Goal: Complete application form: Complete application form

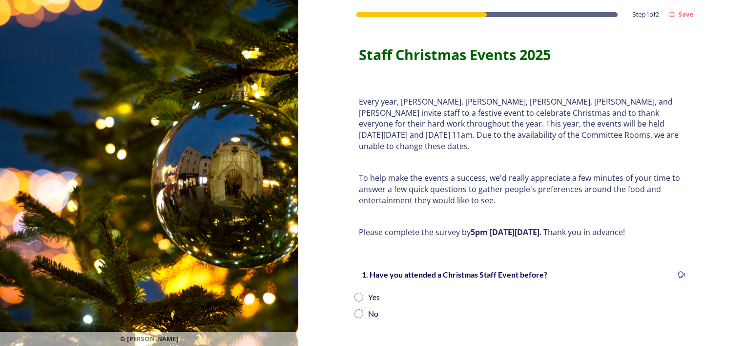
click at [358, 293] on input "radio" at bounding box center [359, 297] width 9 height 9
radio input "true"
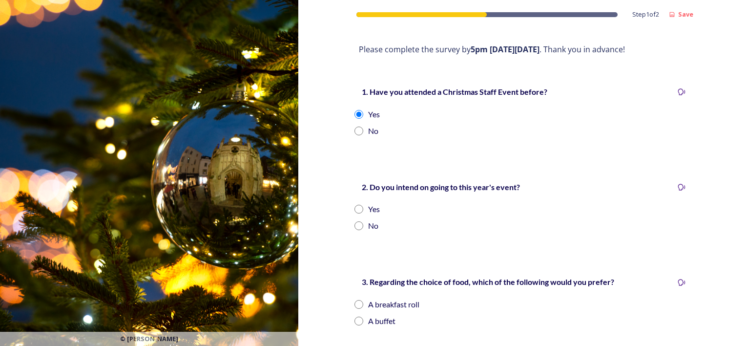
scroll to position [202, 0]
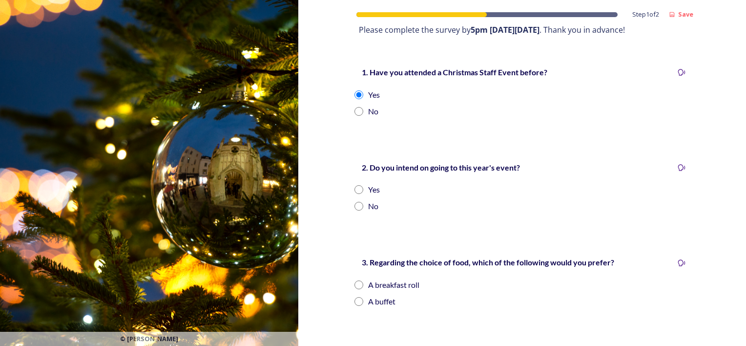
click at [357, 185] on input "radio" at bounding box center [359, 189] width 9 height 9
radio input "true"
click at [356, 297] on input "radio" at bounding box center [359, 301] width 9 height 9
radio input "true"
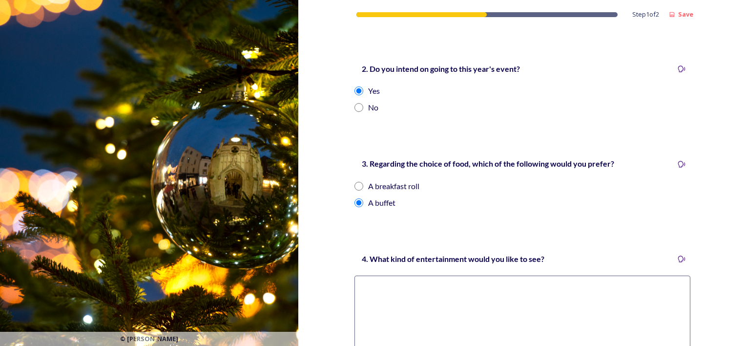
scroll to position [308, 0]
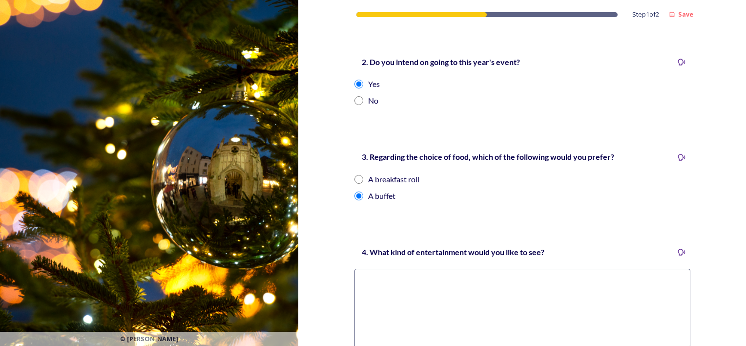
click at [424, 284] on textarea at bounding box center [523, 309] width 336 height 81
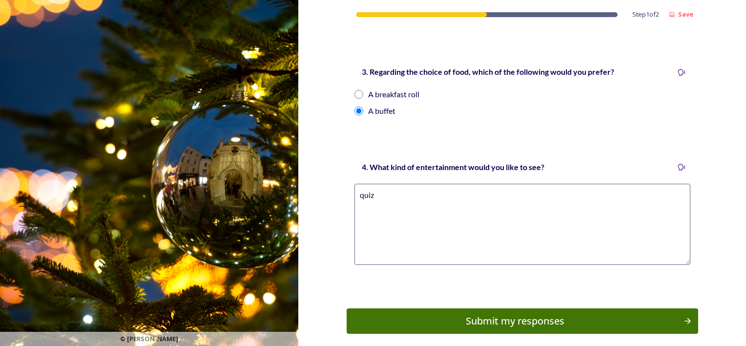
scroll to position [419, 0]
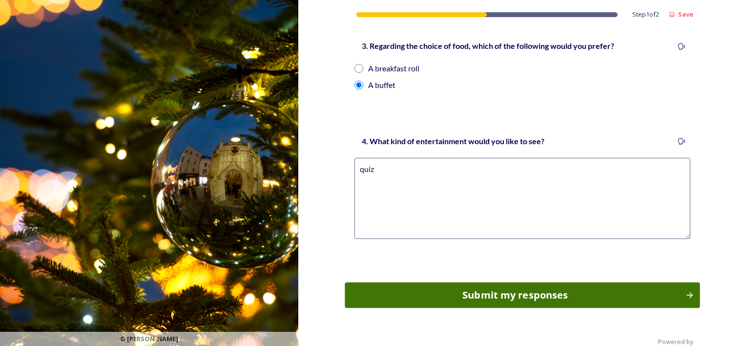
type textarea "quiz"
click at [525, 288] on div "Submit my responses" at bounding box center [515, 295] width 330 height 15
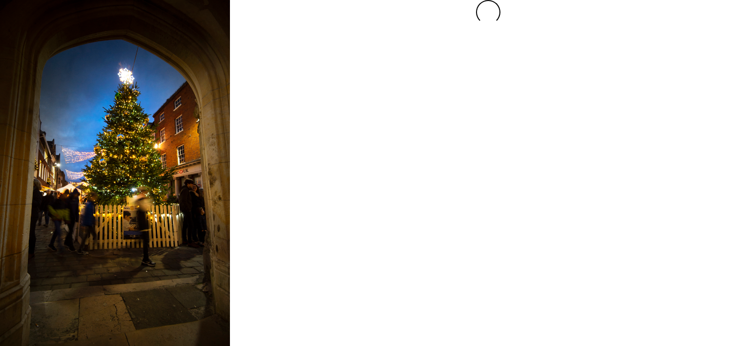
scroll to position [0, 0]
